Goal: Check status

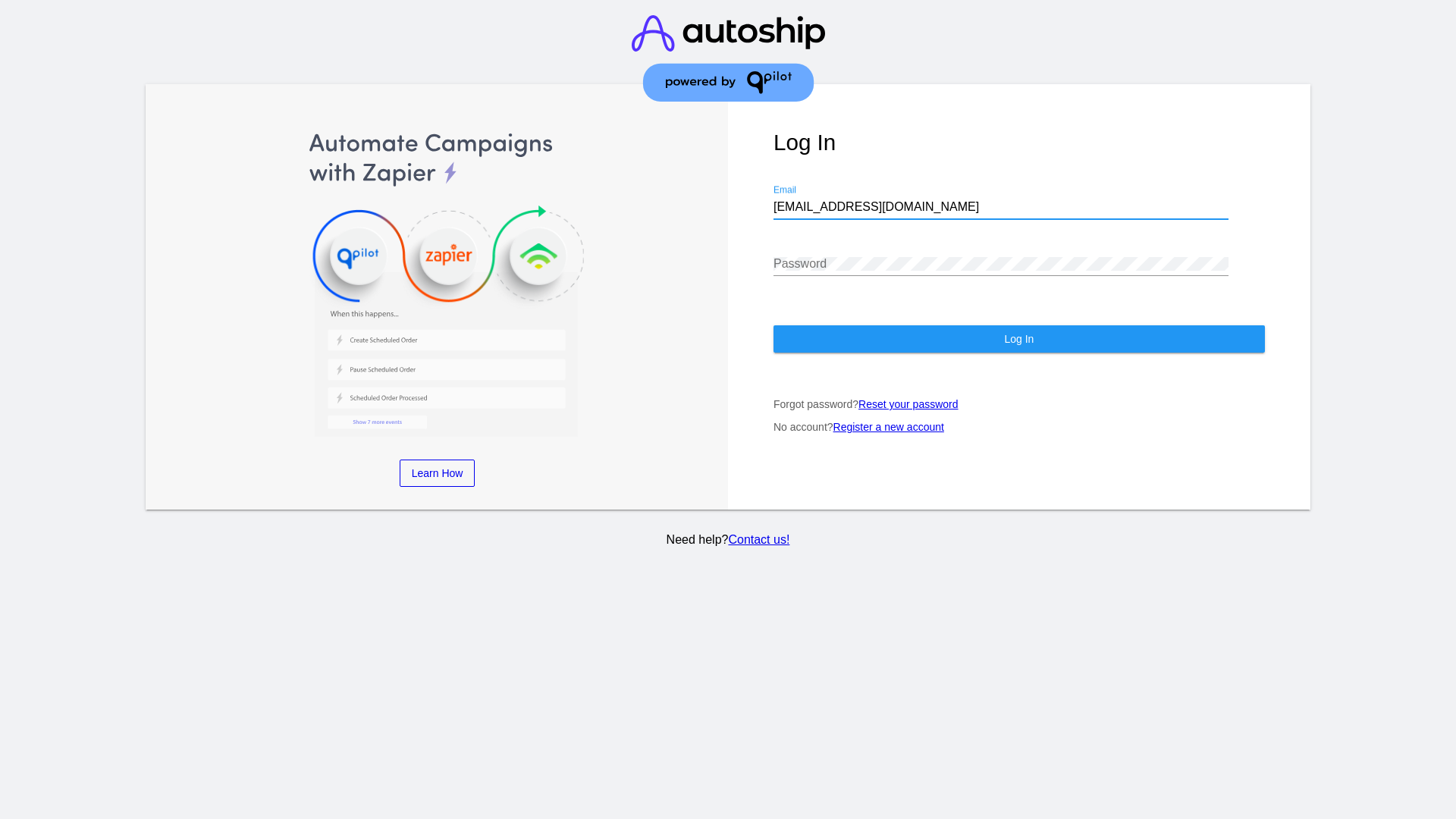
type input "[EMAIL_ADDRESS][DOMAIN_NAME]"
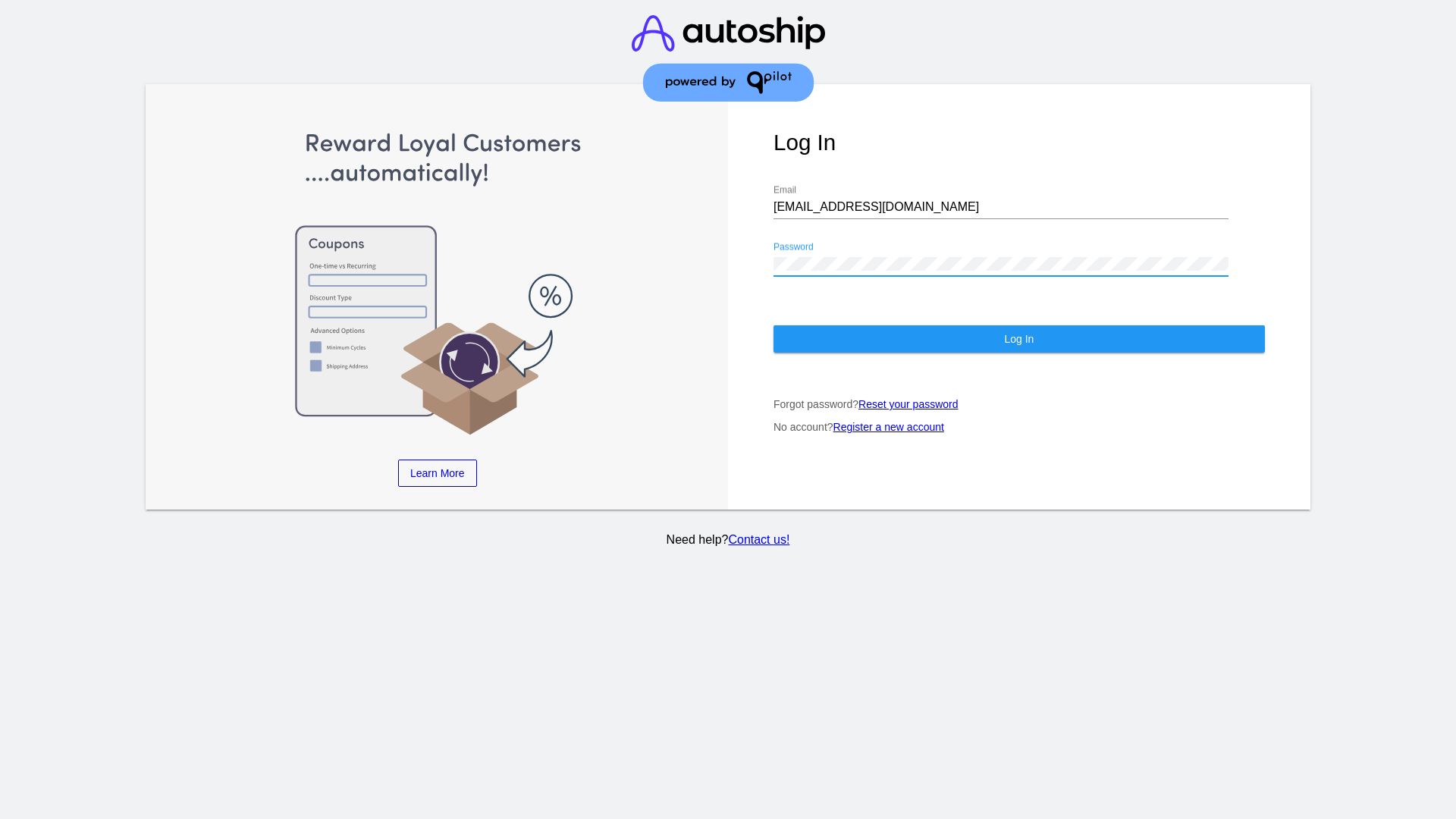
click at [1018, 339] on span "Log In" at bounding box center [1019, 339] width 30 height 12
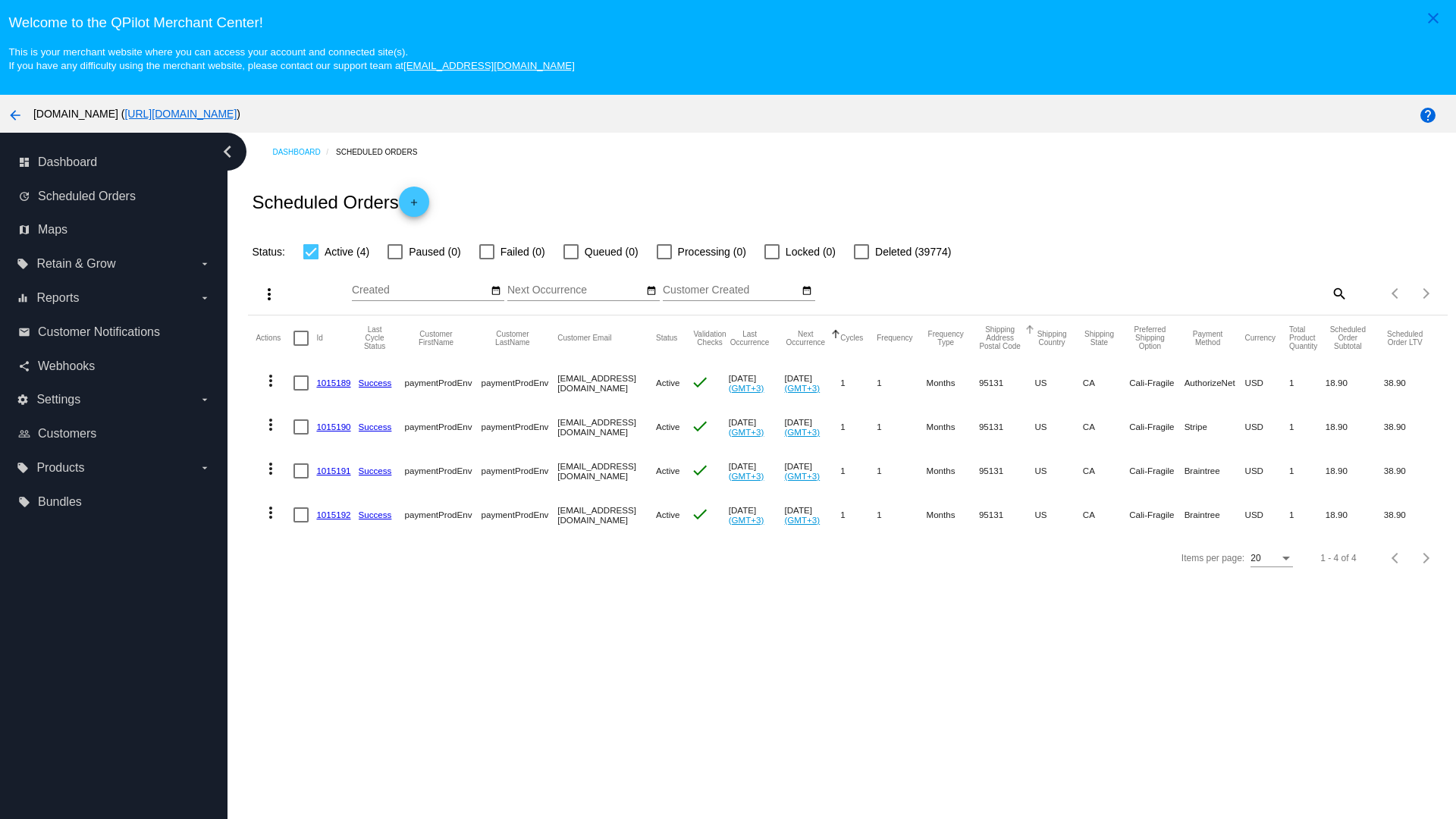
click at [512, 252] on span "Failed (0)" at bounding box center [523, 252] width 44 height 18
click at [487, 260] on input "Failed (0)" at bounding box center [486, 260] width 1 height 1
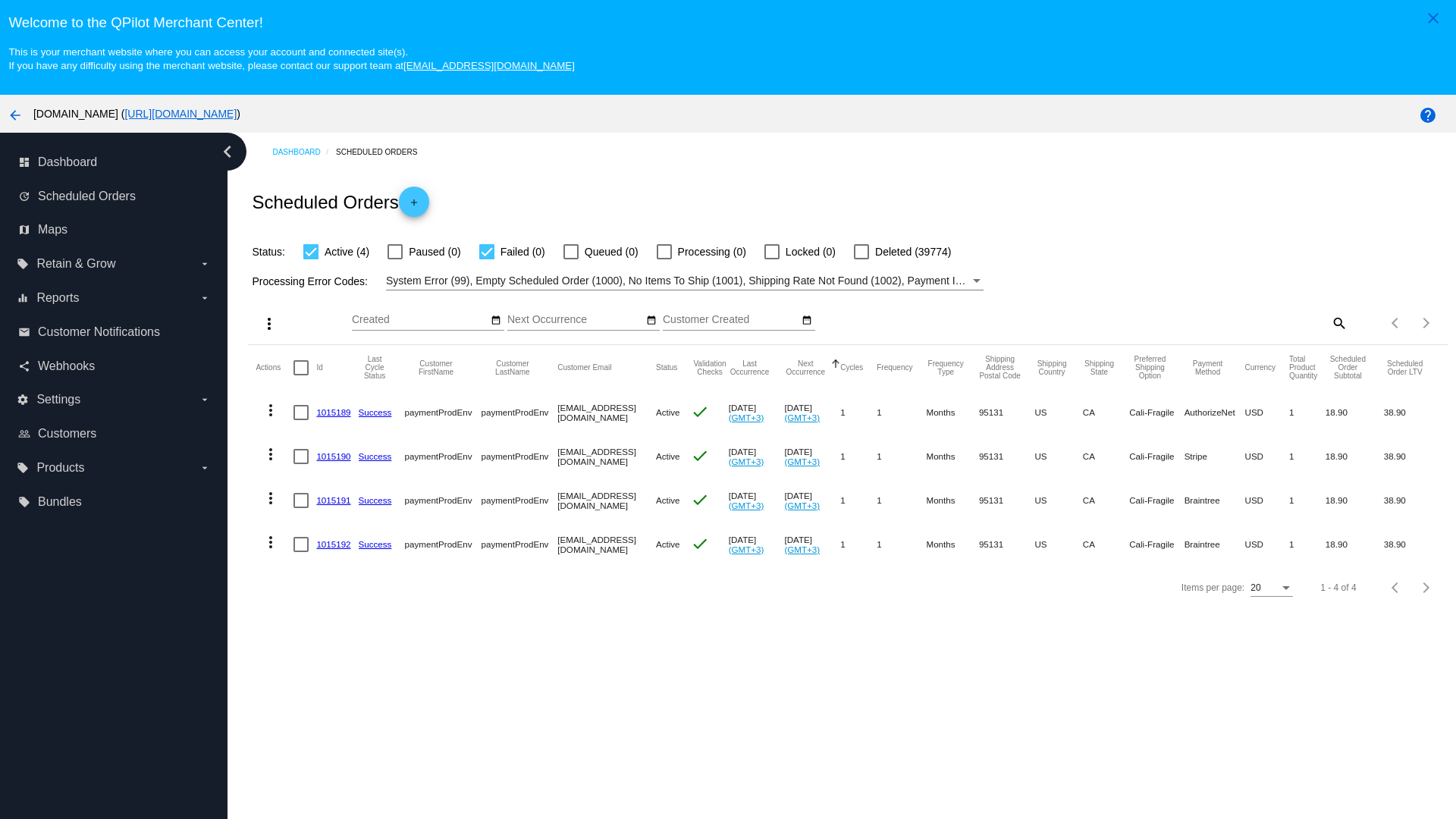
click at [512, 252] on span "Failed (0)" at bounding box center [523, 252] width 44 height 18
click at [487, 260] on input "Failed (0)" at bounding box center [486, 260] width 1 height 1
checkbox input "false"
